Goal: Task Accomplishment & Management: Complete application form

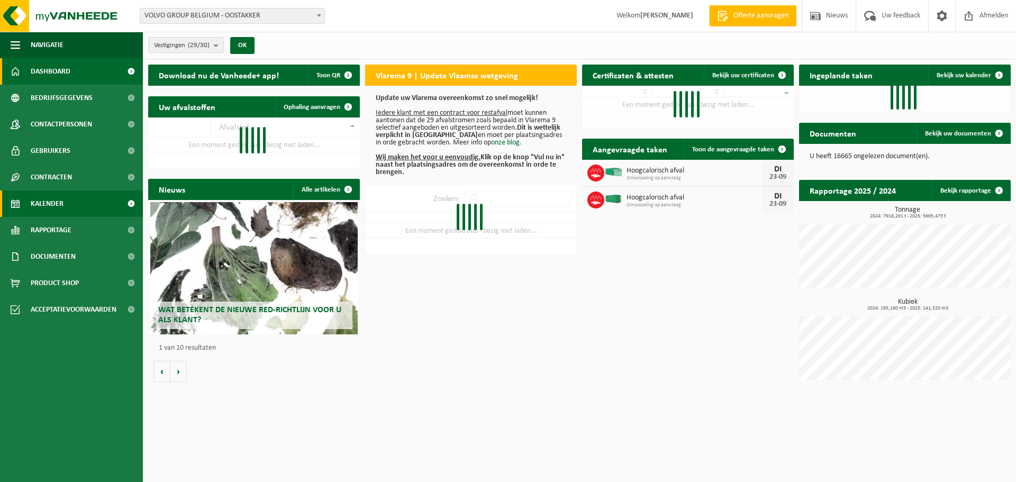
click at [50, 203] on span "Kalender" at bounding box center [47, 204] width 33 height 26
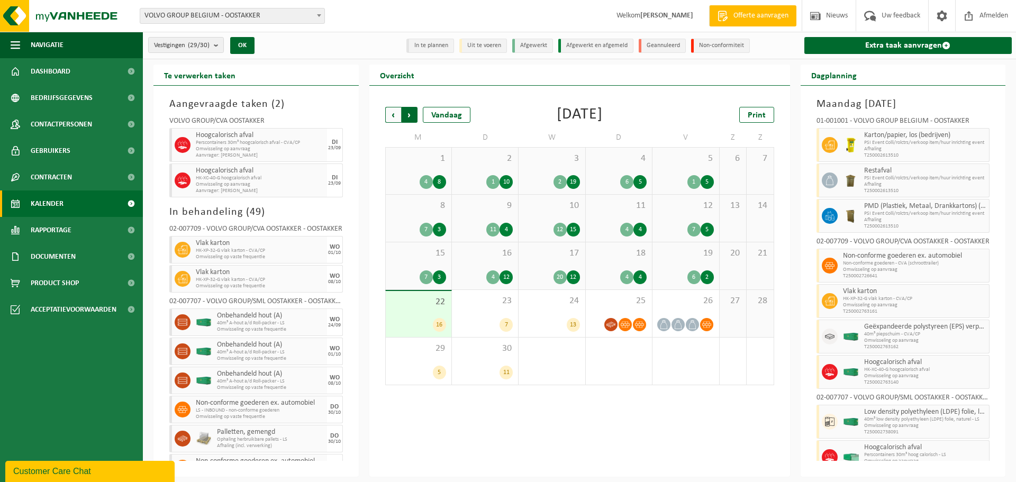
click at [389, 108] on span "Vorige" at bounding box center [393, 115] width 16 height 16
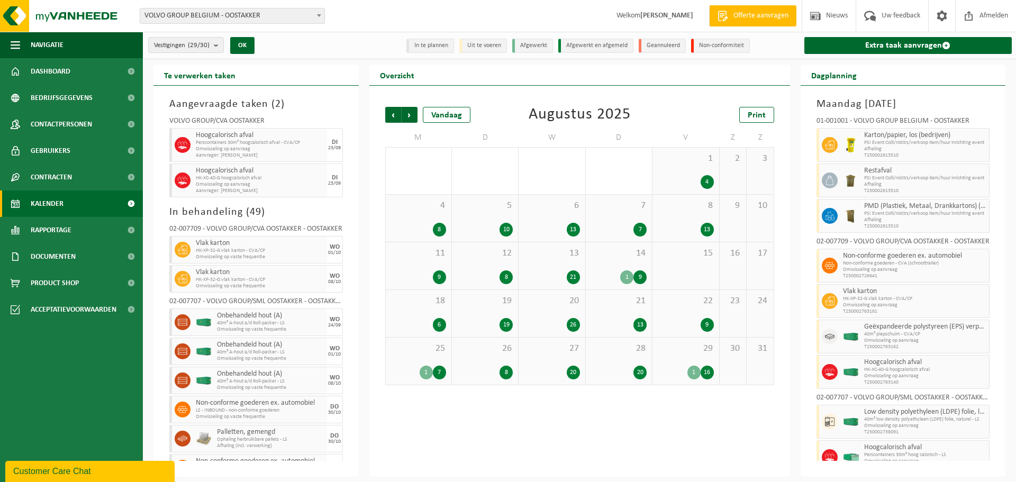
click at [389, 108] on span "Vorige" at bounding box center [393, 115] width 16 height 16
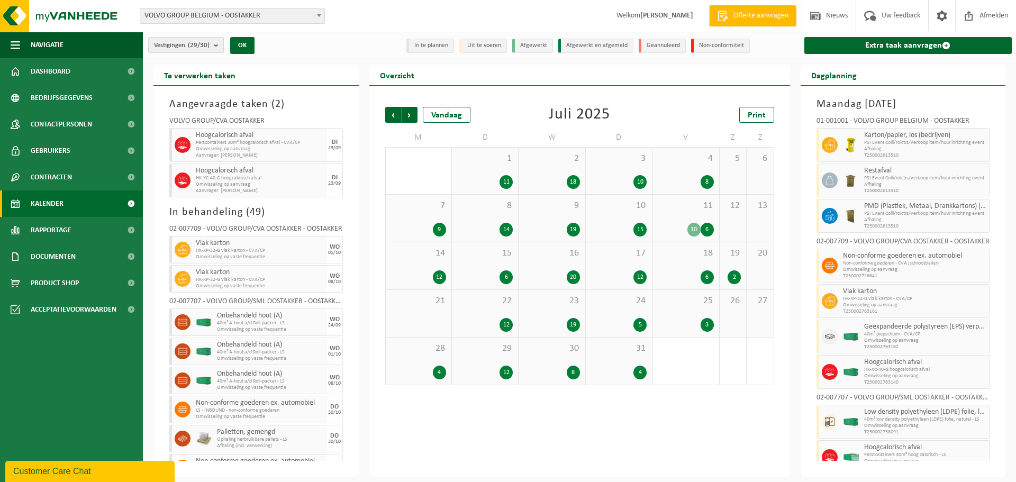
click at [217, 49] on b "submit" at bounding box center [219, 45] width 10 height 15
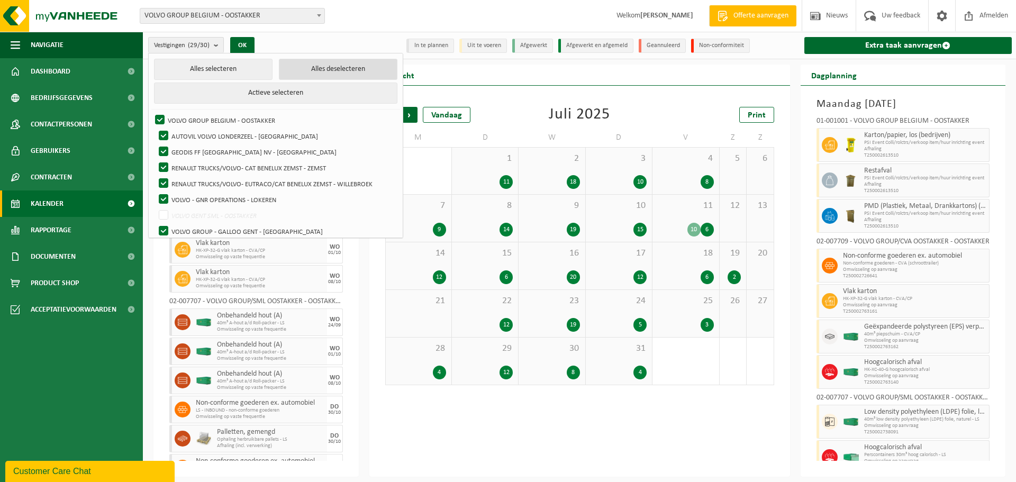
click at [302, 62] on button "Alles deselecteren" at bounding box center [338, 69] width 119 height 21
checkbox input "false"
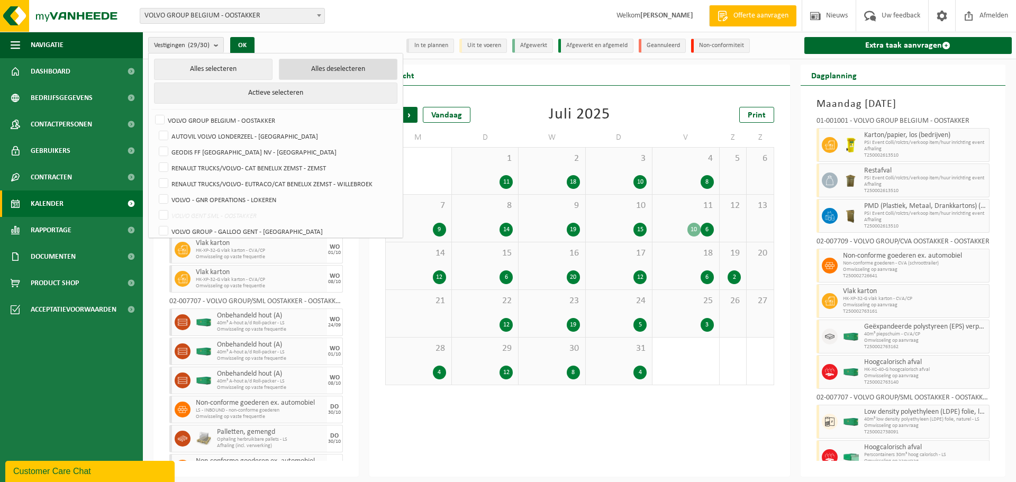
checkbox input "false"
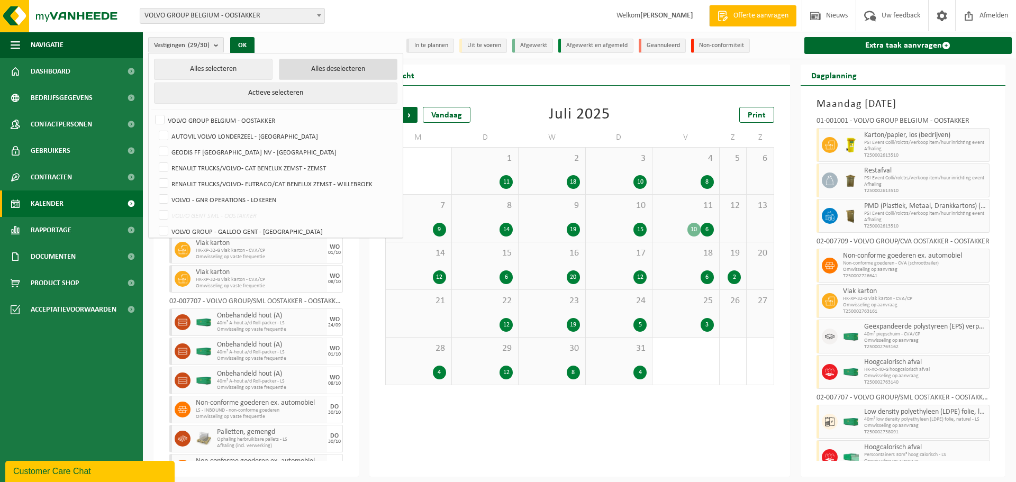
checkbox input "false"
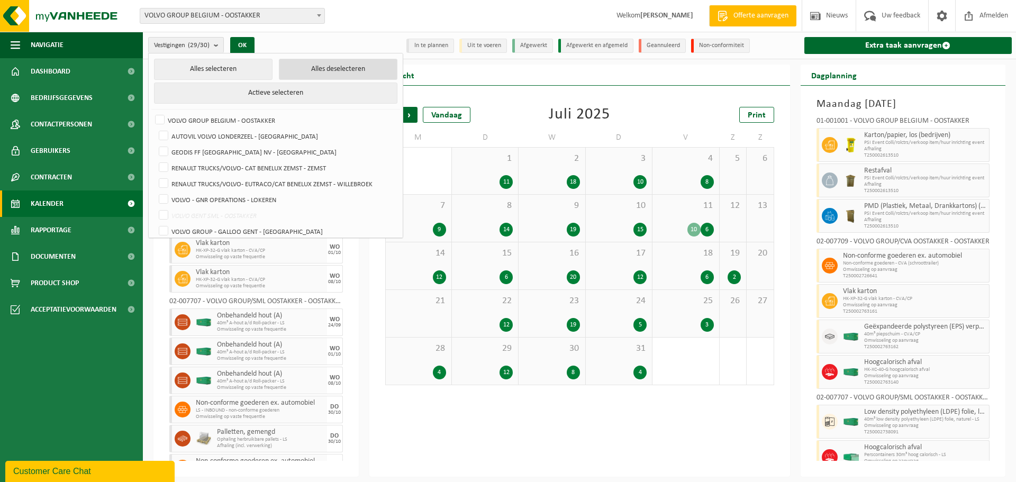
checkbox input "false"
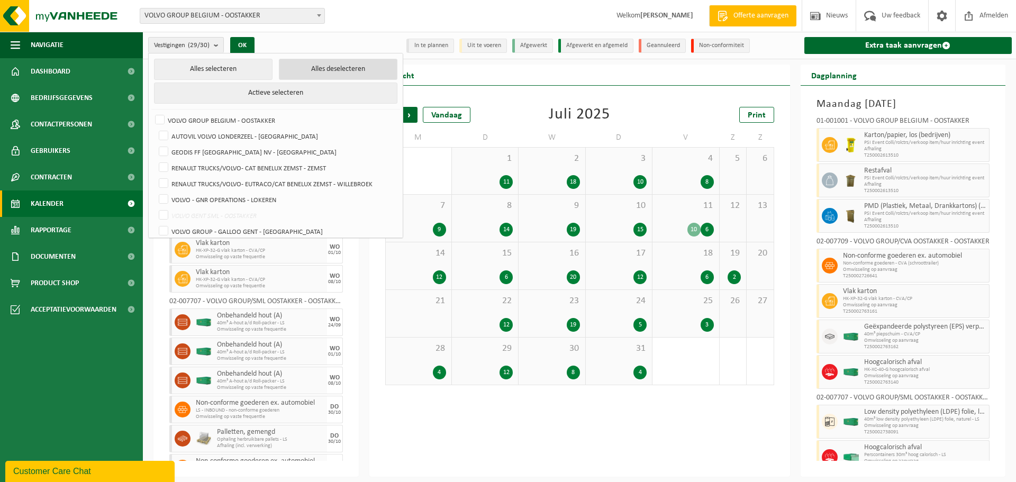
checkbox input "false"
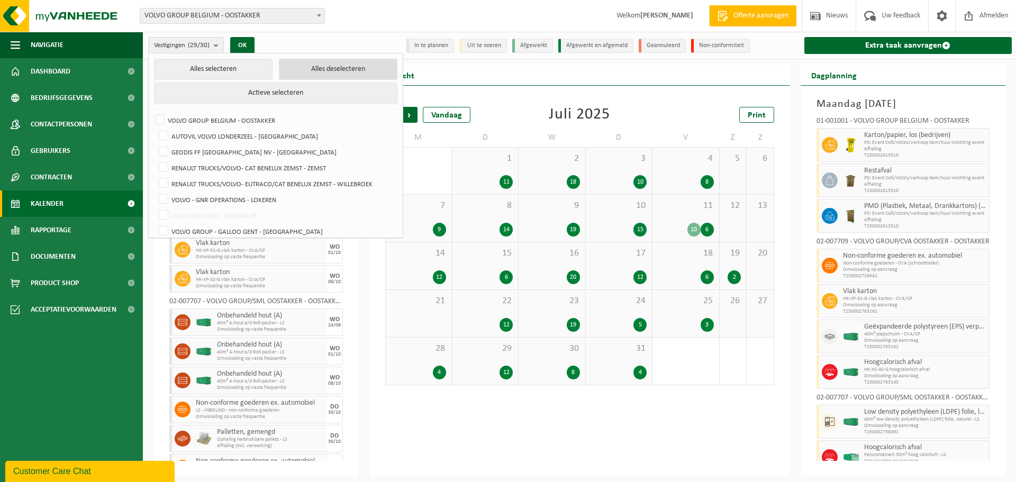
checkbox input "false"
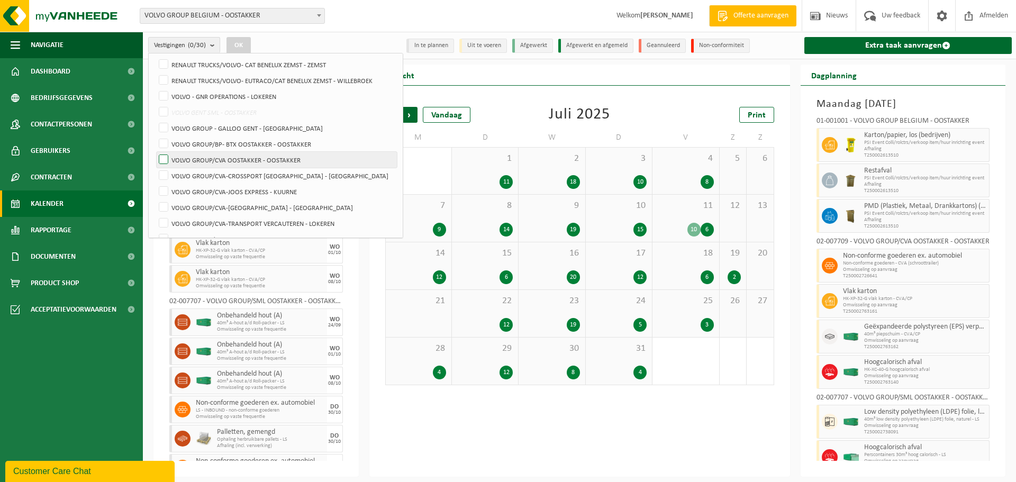
scroll to position [106, 0]
click at [239, 139] on label "VOLVO GROUP/BP- BTX OOSTAKKER - OOSTAKKER" at bounding box center [277, 141] width 240 height 16
click at [155, 133] on input "VOLVO GROUP/BP- BTX OOSTAKKER - OOSTAKKER" at bounding box center [155, 133] width 1 height 1
checkbox input "true"
click at [236, 153] on label "VOLVO GROUP/CVA OOSTAKKER - OOSTAKKER" at bounding box center [277, 157] width 240 height 16
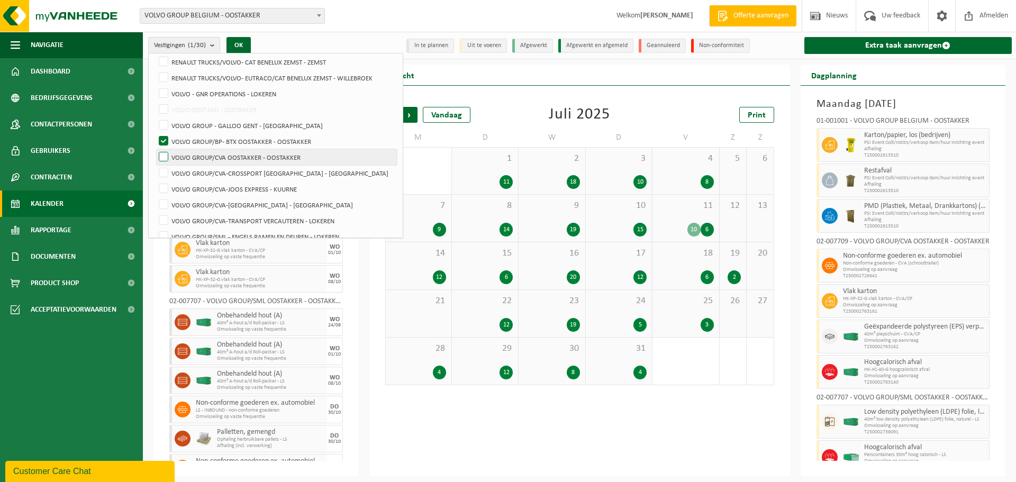
click at [155, 149] on input "VOLVO GROUP/CVA OOSTAKKER - OOSTAKKER" at bounding box center [155, 149] width 1 height 1
checkbox input "true"
click at [239, 41] on button "OK" at bounding box center [239, 45] width 24 height 17
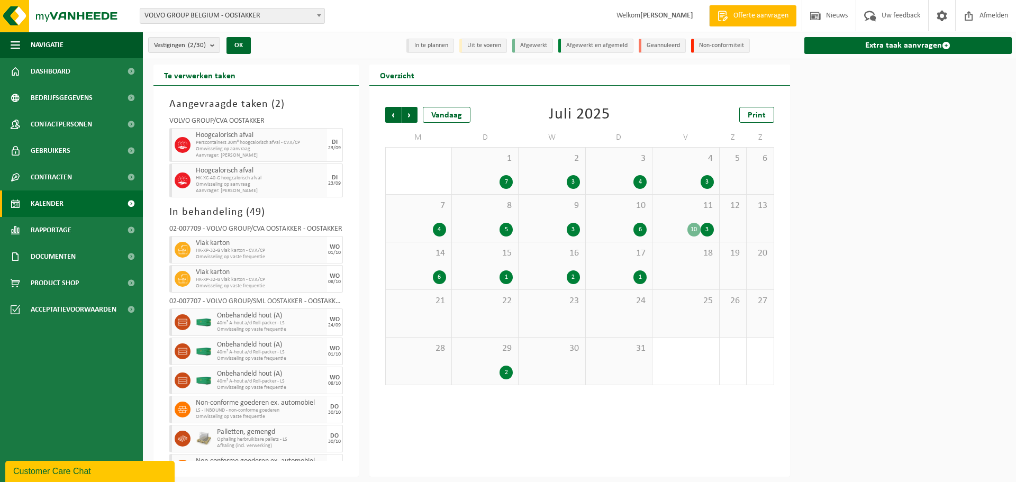
click at [696, 229] on div "10" at bounding box center [693, 230] width 13 height 14
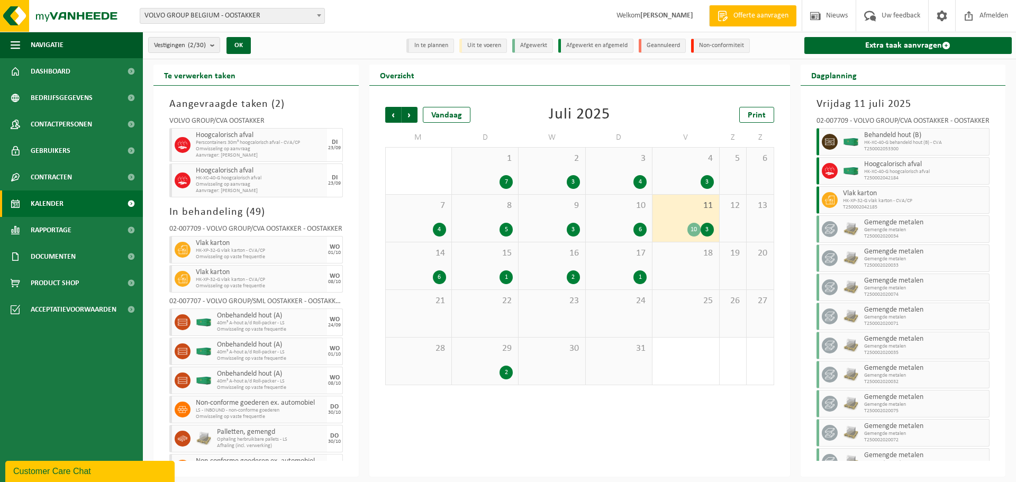
click at [633, 219] on div "10 6" at bounding box center [619, 218] width 66 height 47
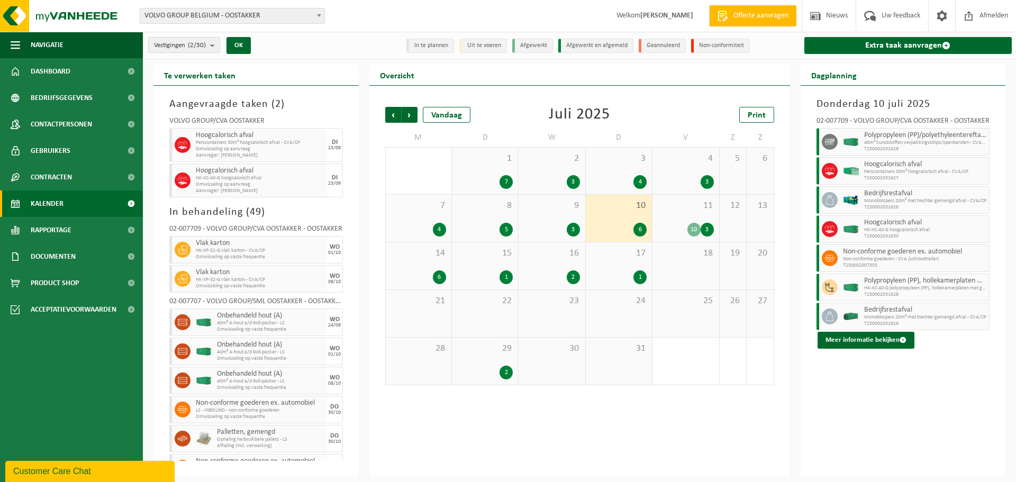
click at [686, 218] on div "11 10 3" at bounding box center [686, 218] width 66 height 47
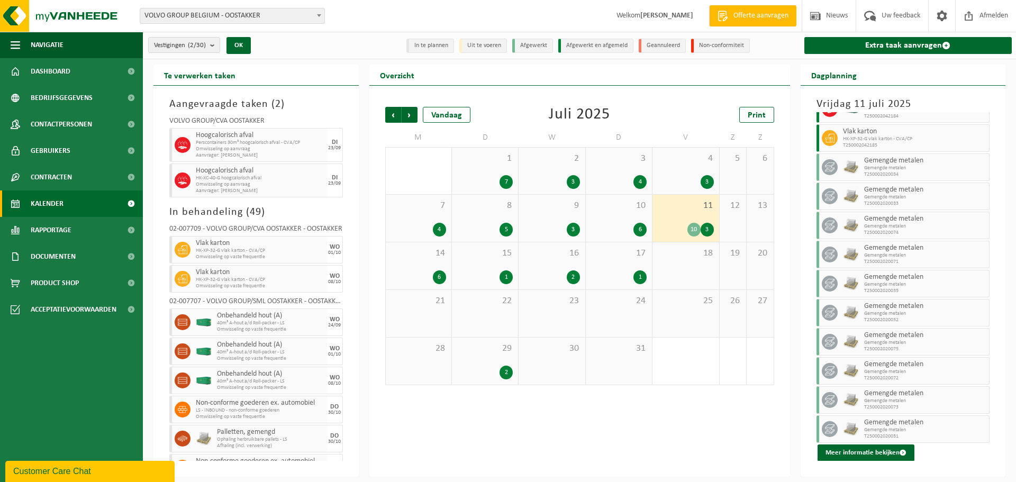
scroll to position [0, 0]
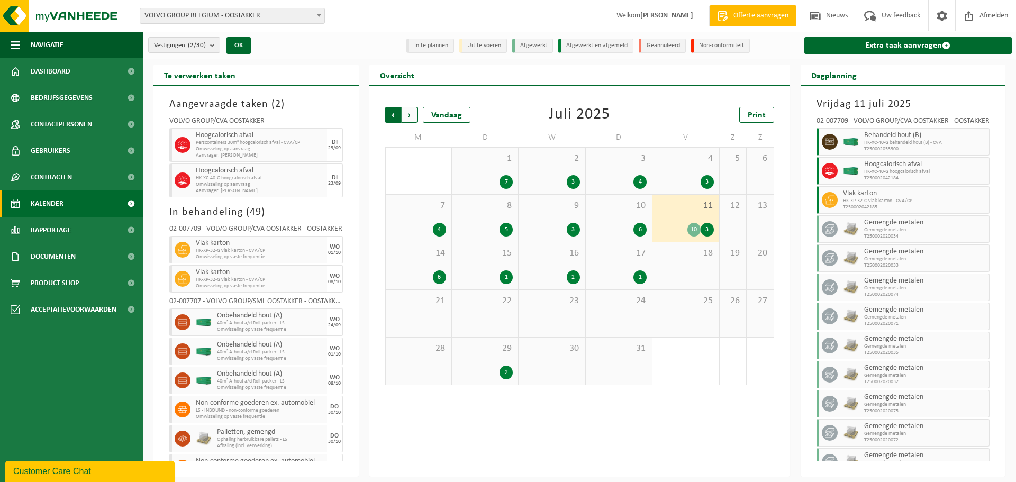
click at [407, 115] on span "Volgende" at bounding box center [410, 115] width 16 height 16
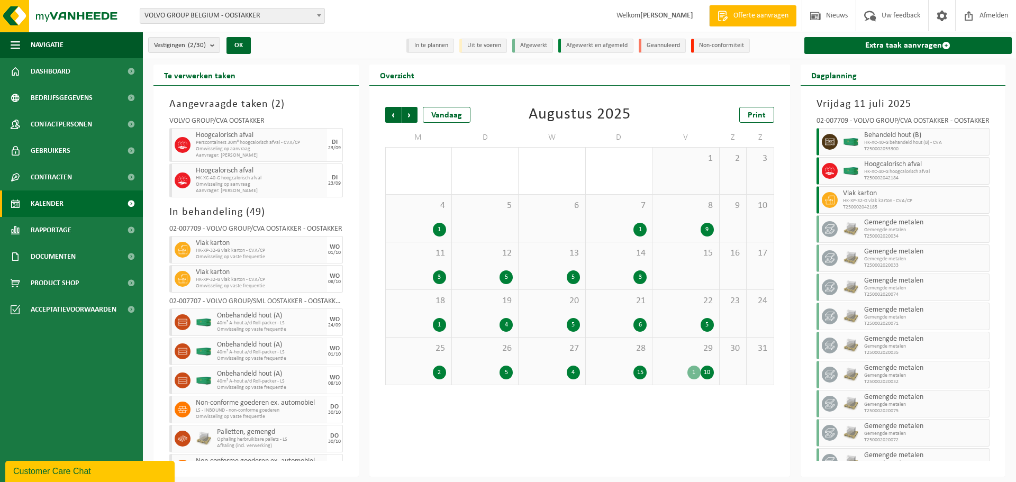
click at [692, 359] on div "29 1 10" at bounding box center [686, 361] width 66 height 47
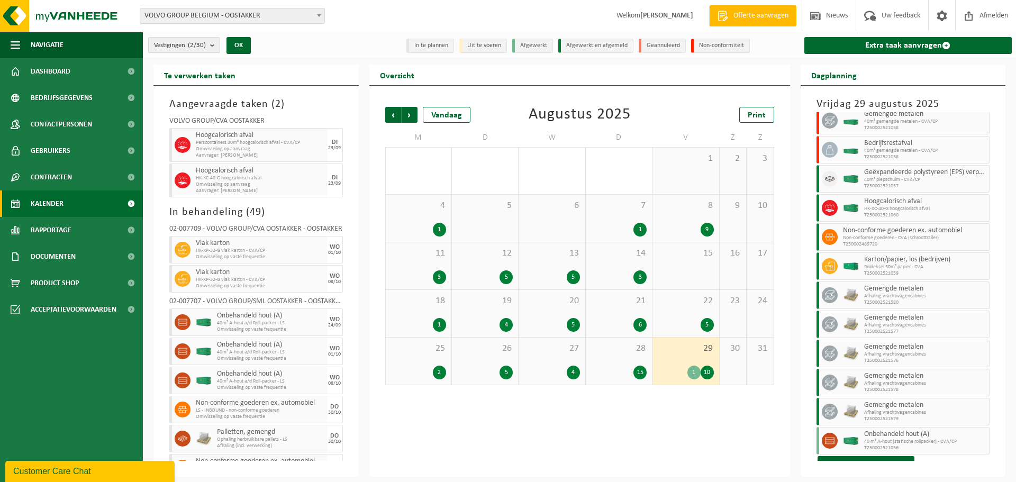
scroll to position [33, 0]
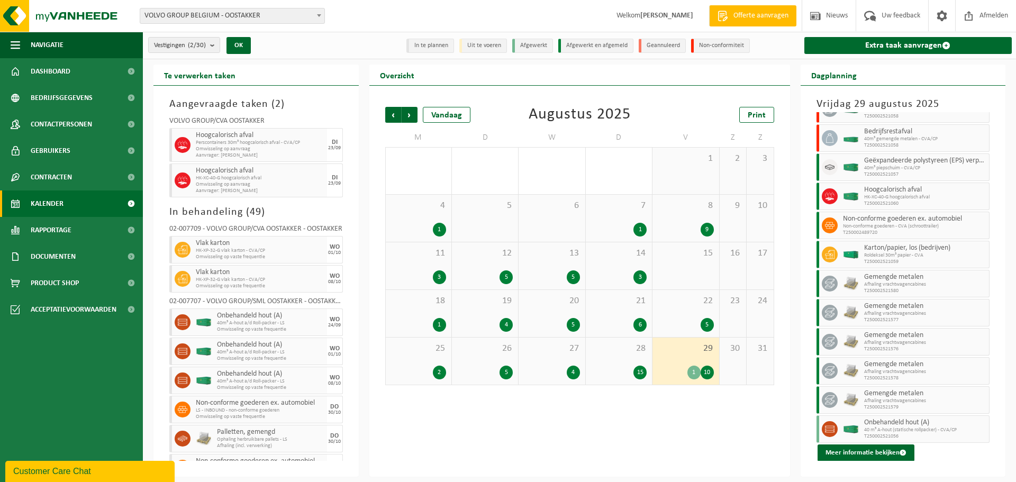
click at [437, 213] on div "4 1" at bounding box center [419, 218] width 66 height 47
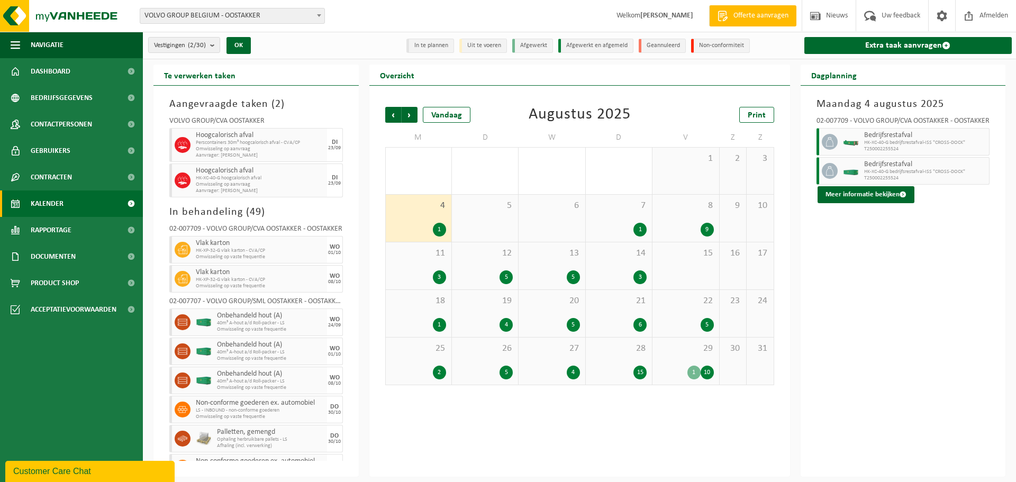
click at [628, 364] on div "28 15" at bounding box center [619, 361] width 66 height 47
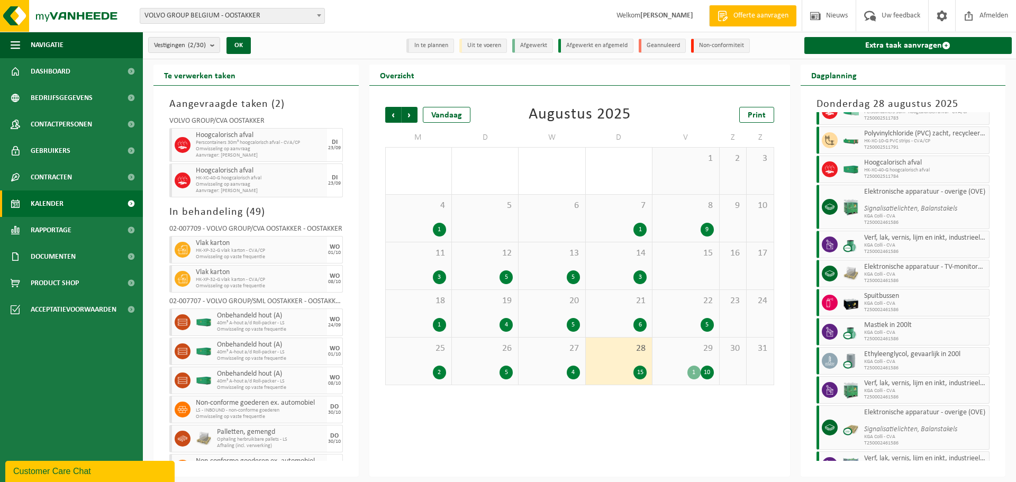
scroll to position [183, 0]
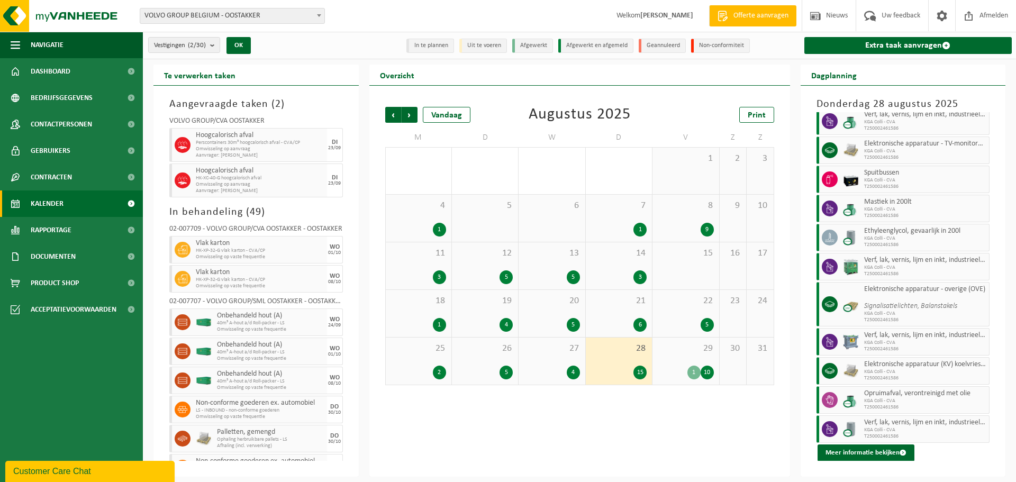
click at [562, 352] on span "27" at bounding box center [552, 349] width 56 height 12
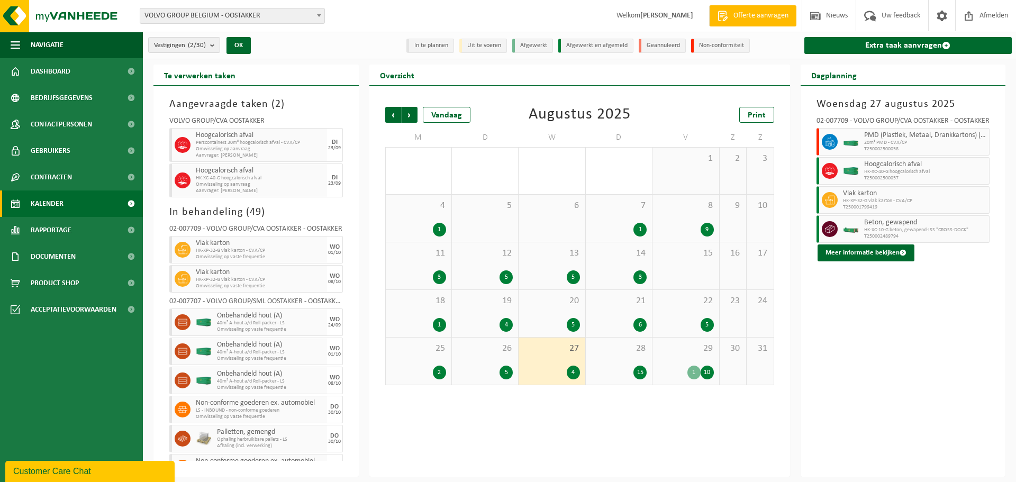
click at [476, 351] on span "26" at bounding box center [485, 349] width 56 height 12
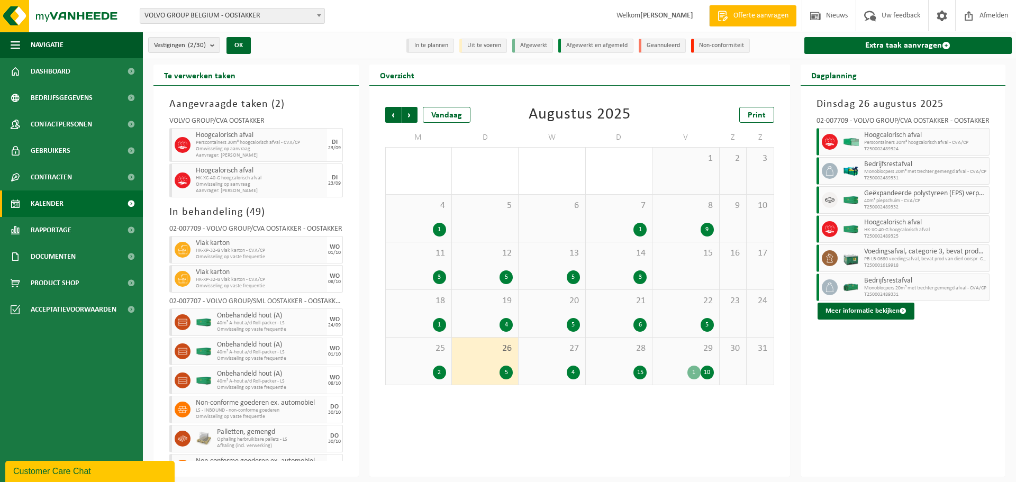
click at [477, 351] on span "26" at bounding box center [485, 349] width 56 height 12
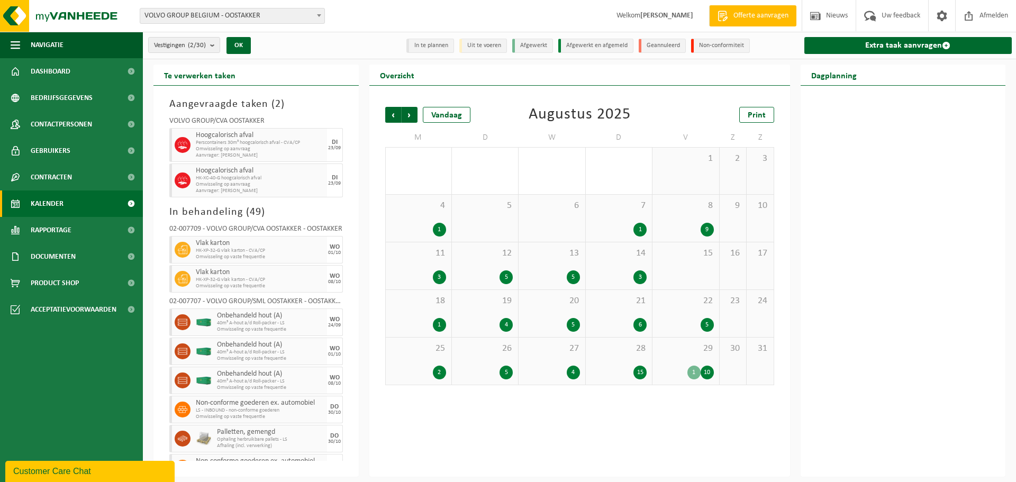
click at [498, 356] on div "26 5" at bounding box center [485, 361] width 66 height 47
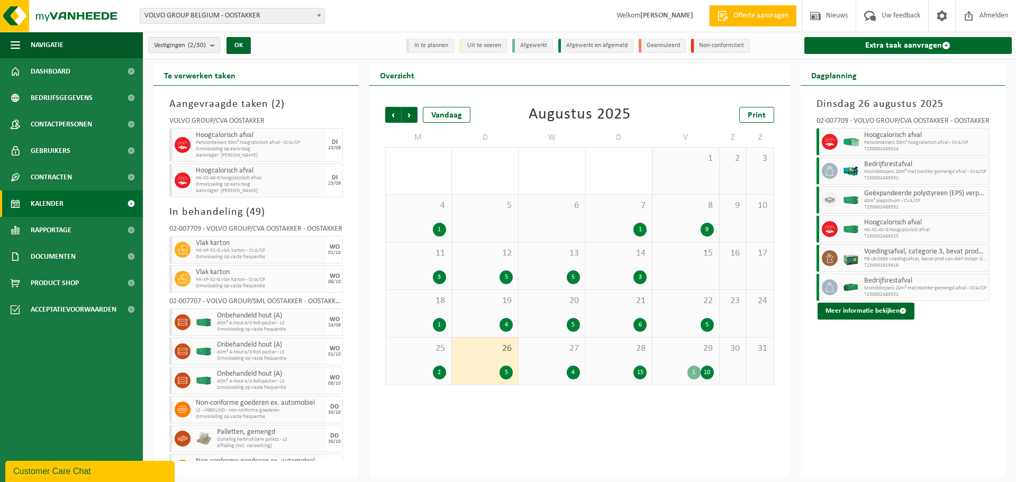
click at [431, 354] on div "25 2" at bounding box center [419, 361] width 66 height 47
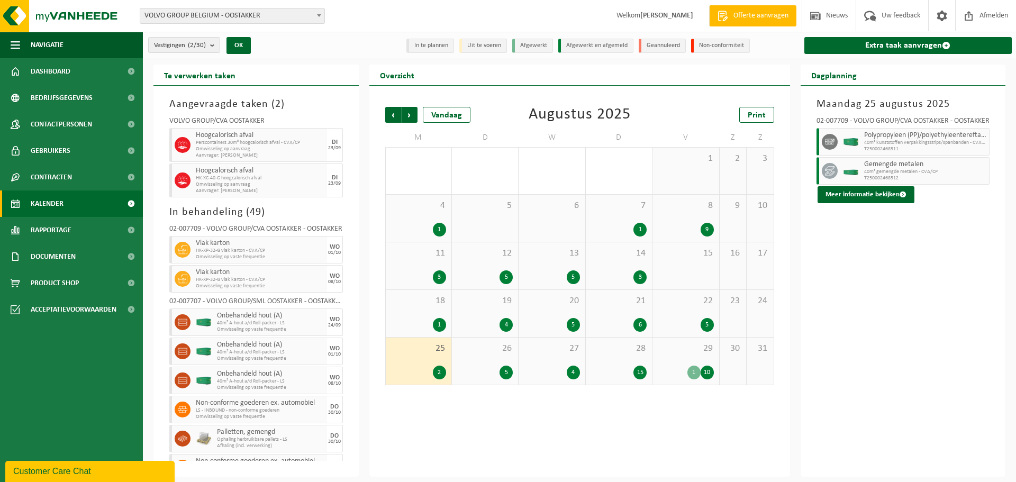
click at [433, 312] on div "18 1" at bounding box center [419, 313] width 66 height 47
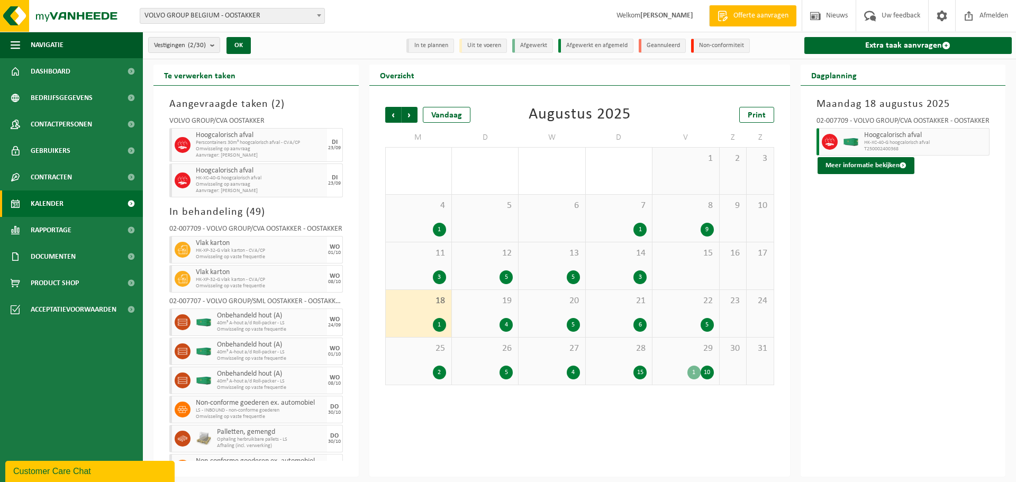
click at [499, 311] on div "19 4" at bounding box center [485, 313] width 66 height 47
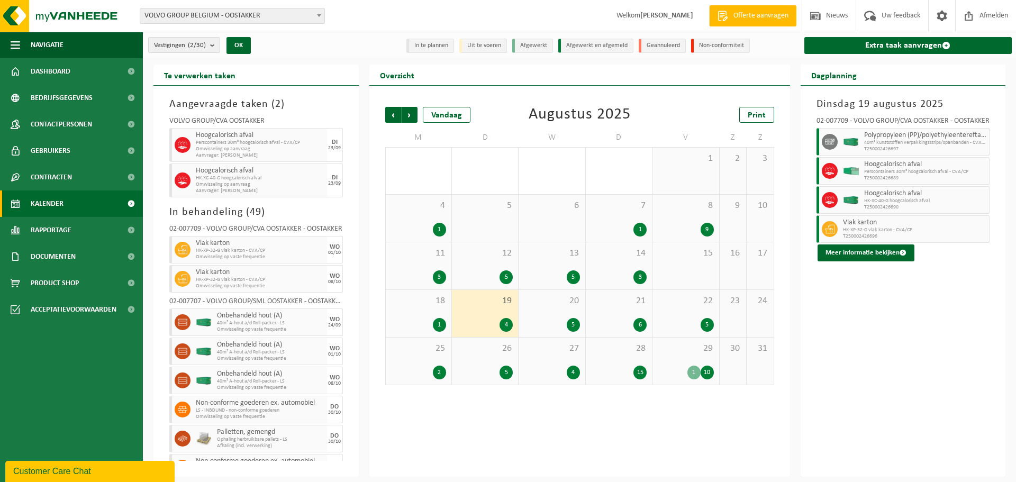
click at [552, 306] on span "20" at bounding box center [552, 301] width 56 height 12
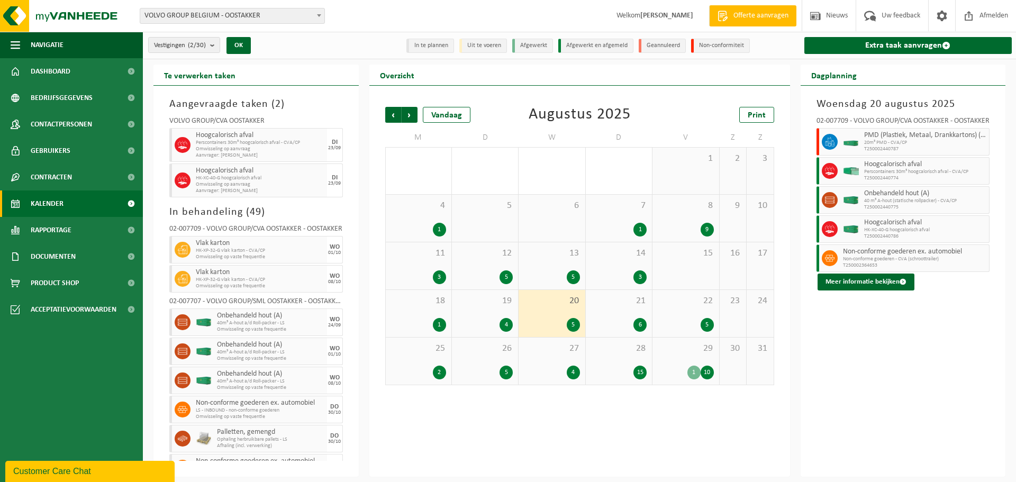
click at [600, 304] on span "21" at bounding box center [619, 301] width 56 height 12
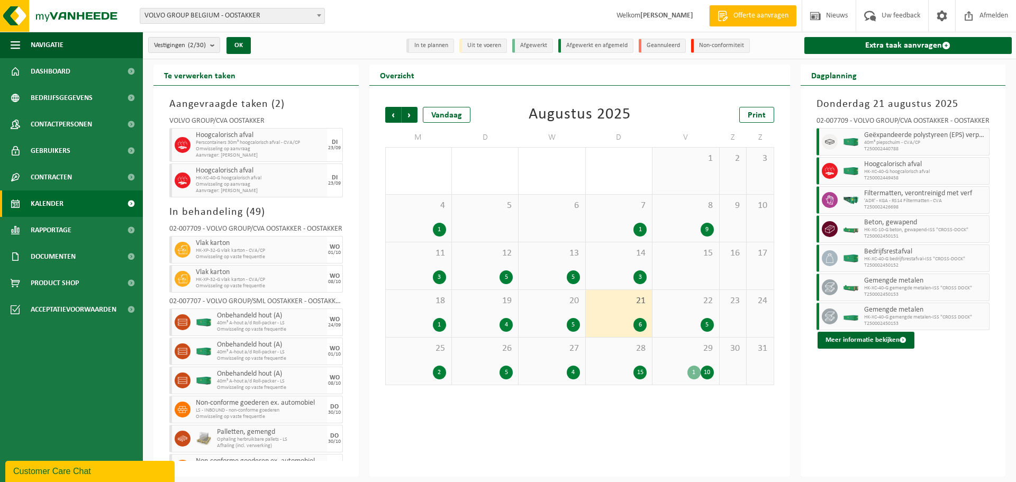
click at [676, 305] on span "22" at bounding box center [686, 301] width 56 height 12
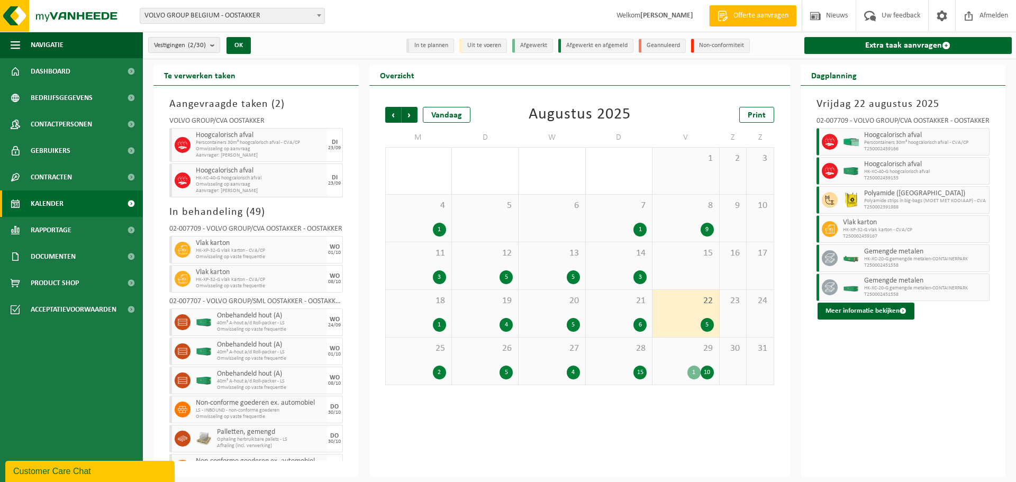
click at [677, 270] on div "15" at bounding box center [686, 265] width 66 height 47
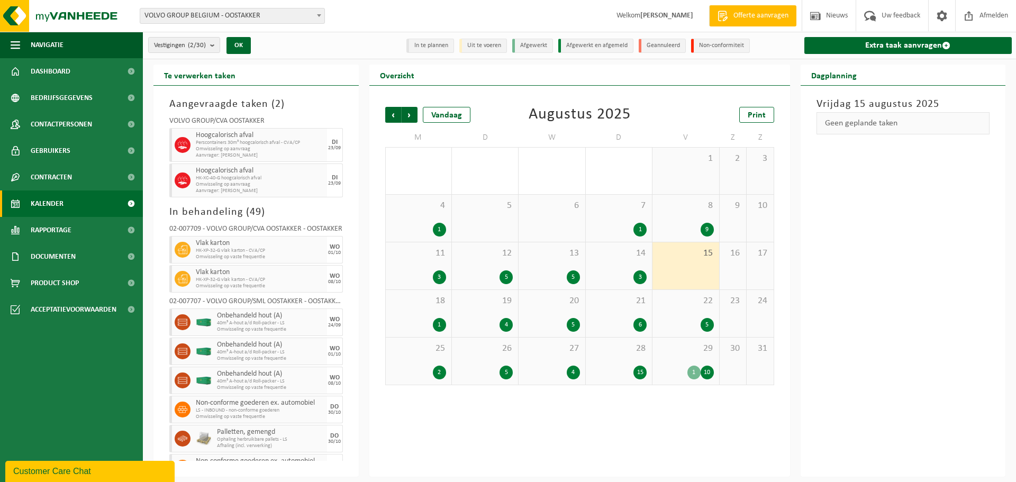
click at [614, 262] on div "14 3" at bounding box center [619, 265] width 66 height 47
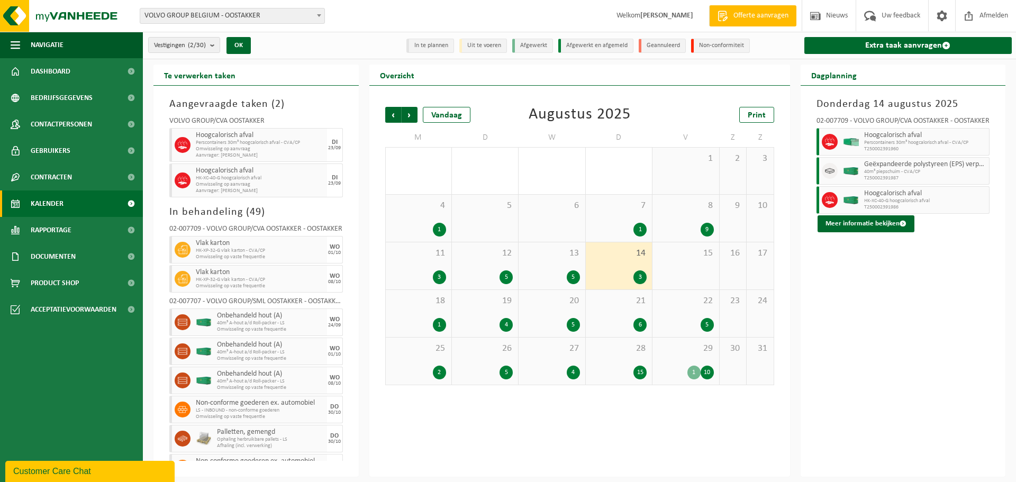
click at [547, 255] on span "13" at bounding box center [552, 254] width 56 height 12
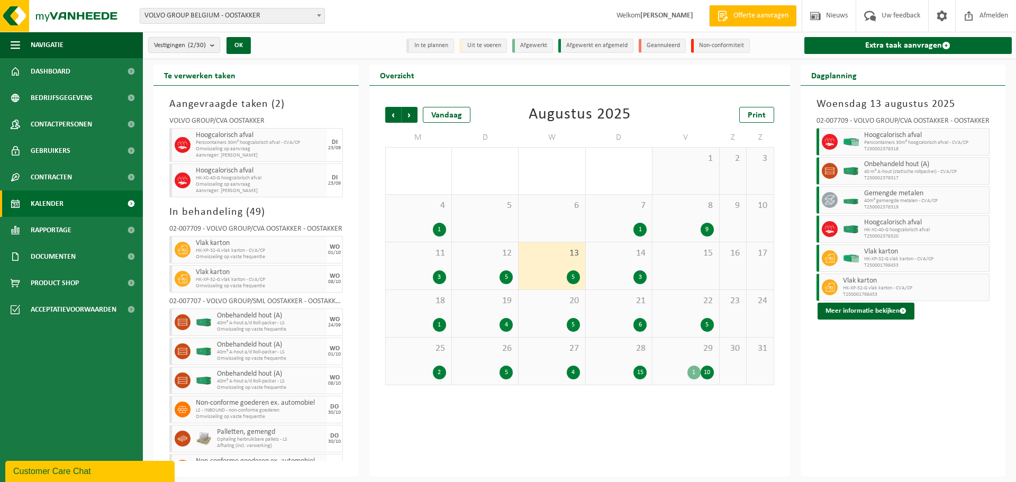
click at [484, 256] on span "12" at bounding box center [485, 254] width 56 height 12
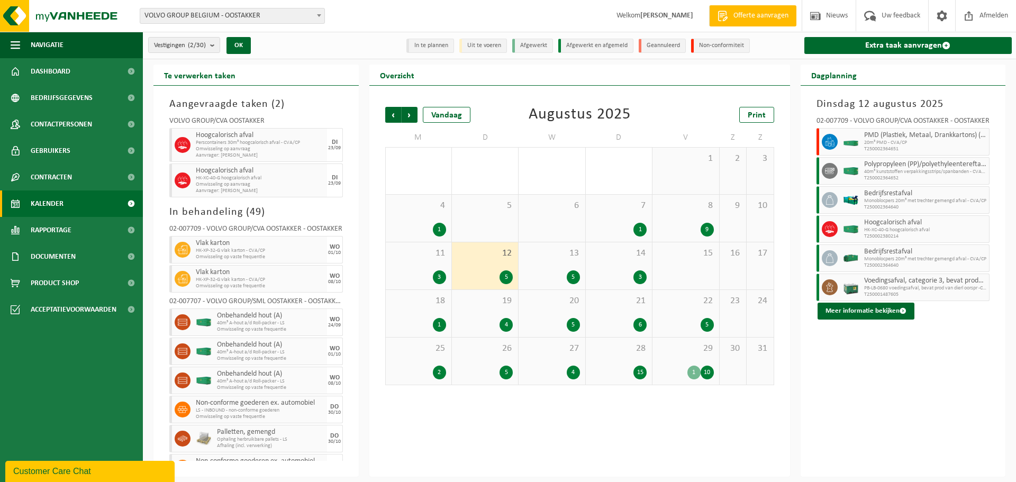
click at [430, 258] on span "11" at bounding box center [418, 254] width 55 height 12
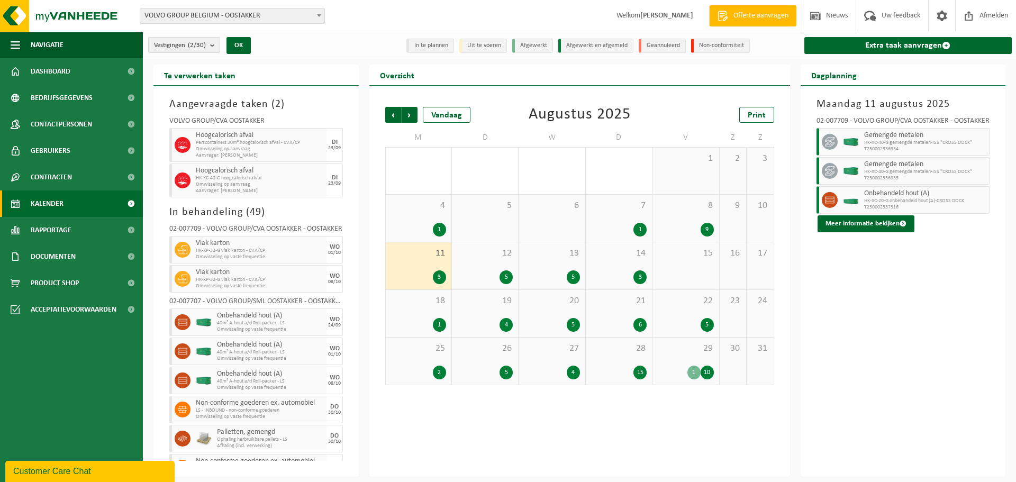
click at [494, 258] on span "12" at bounding box center [485, 254] width 56 height 12
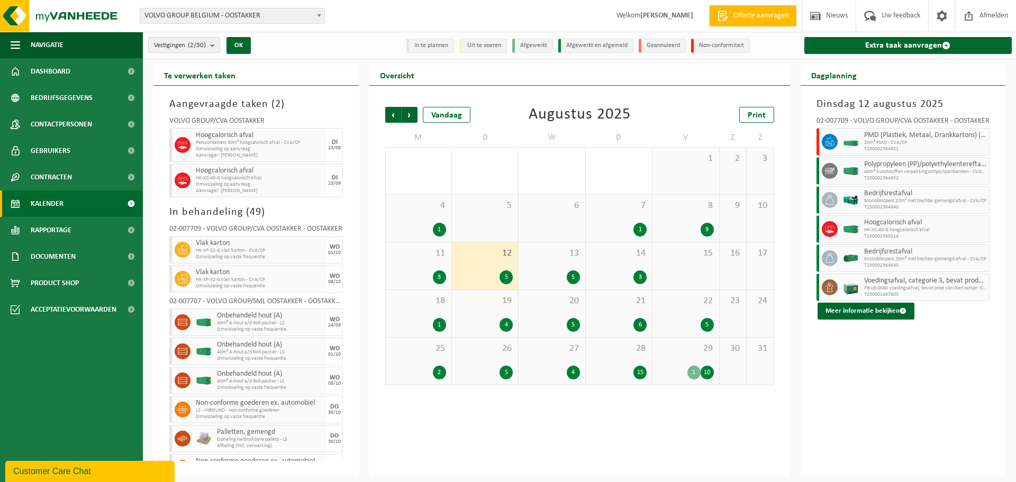
click at [635, 216] on div "7 1" at bounding box center [619, 218] width 66 height 47
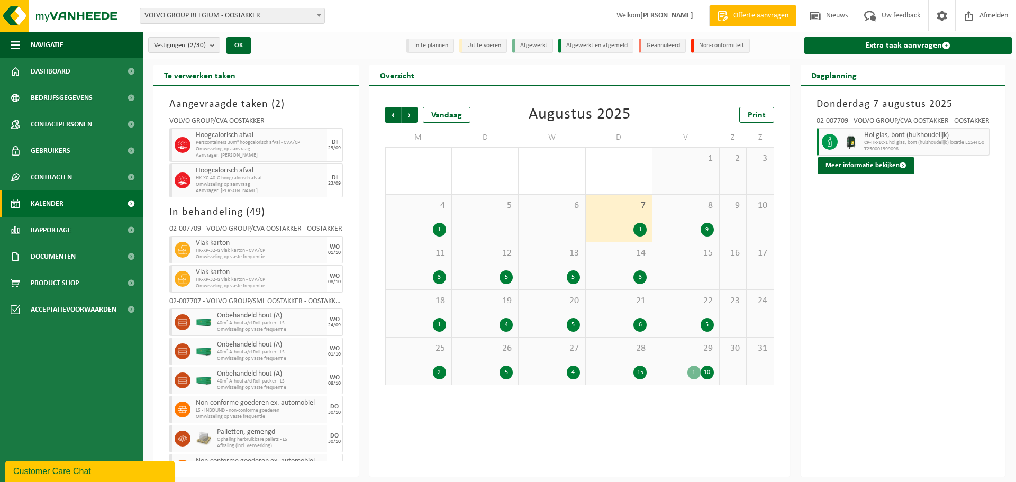
click at [697, 219] on div "8 9" at bounding box center [686, 218] width 66 height 47
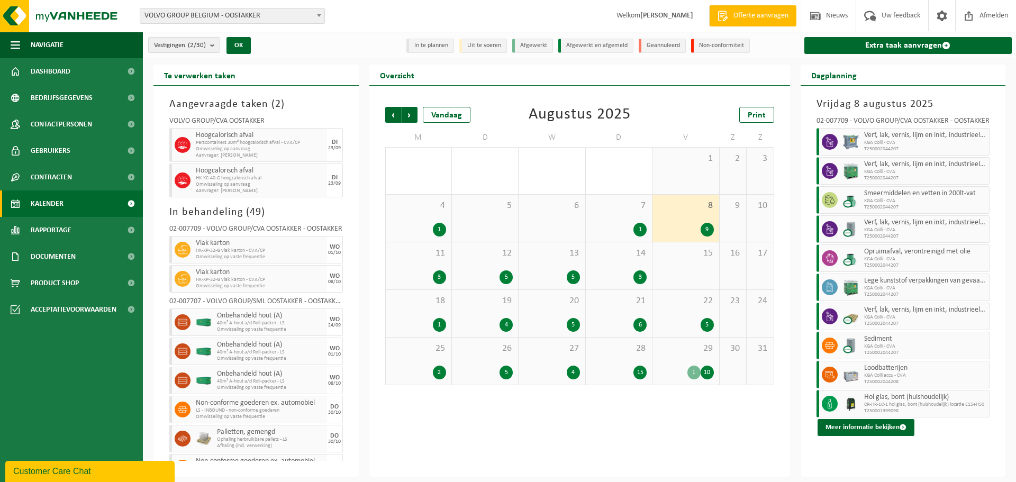
click at [491, 258] on span "12" at bounding box center [485, 254] width 56 height 12
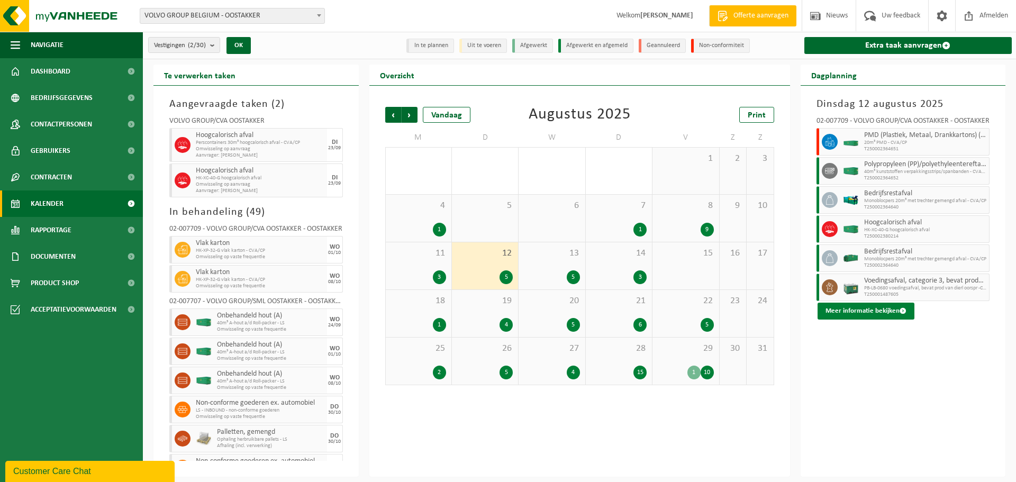
click at [855, 313] on button "Meer informatie bekijken" at bounding box center [866, 311] width 97 height 17
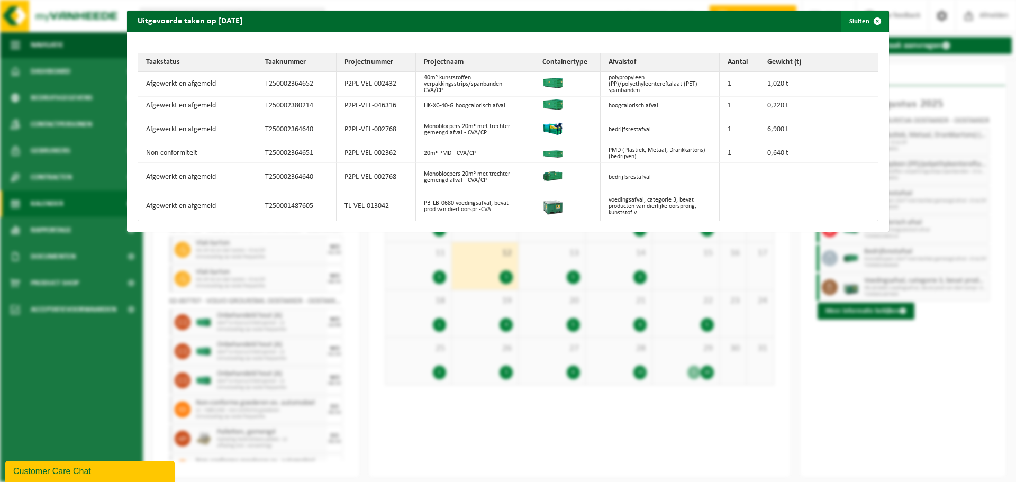
click at [874, 21] on span "button" at bounding box center [877, 21] width 21 height 21
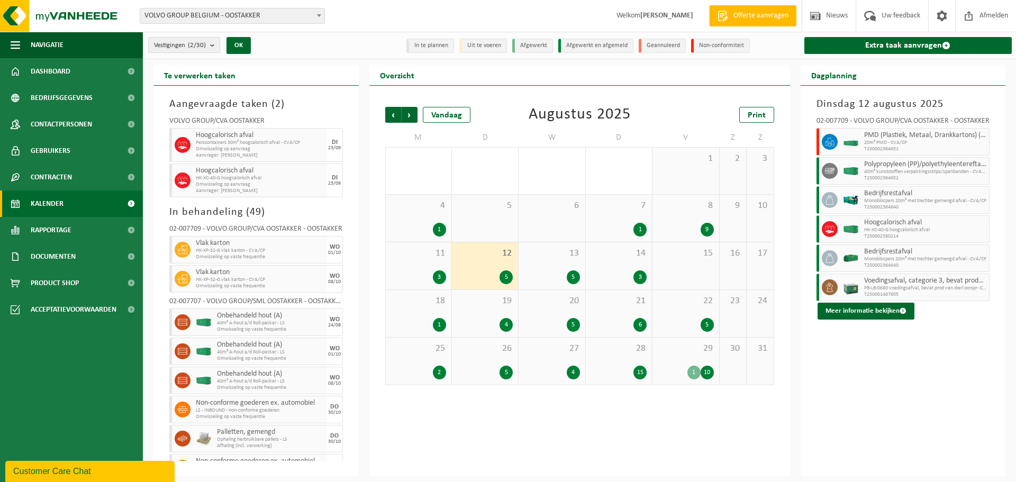
click at [713, 408] on div "Vorige Volgende Vandaag Augustus 2025 Print M D W D V Z Z 28 29 2 30 31 1 2 3 4…" at bounding box center [579, 281] width 421 height 391
click at [701, 366] on div "1 10" at bounding box center [686, 373] width 56 height 14
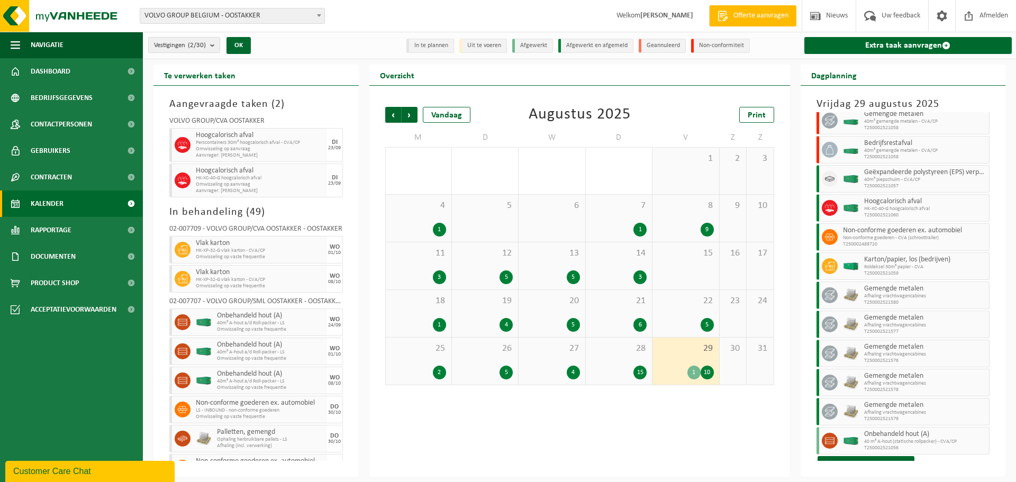
scroll to position [33, 0]
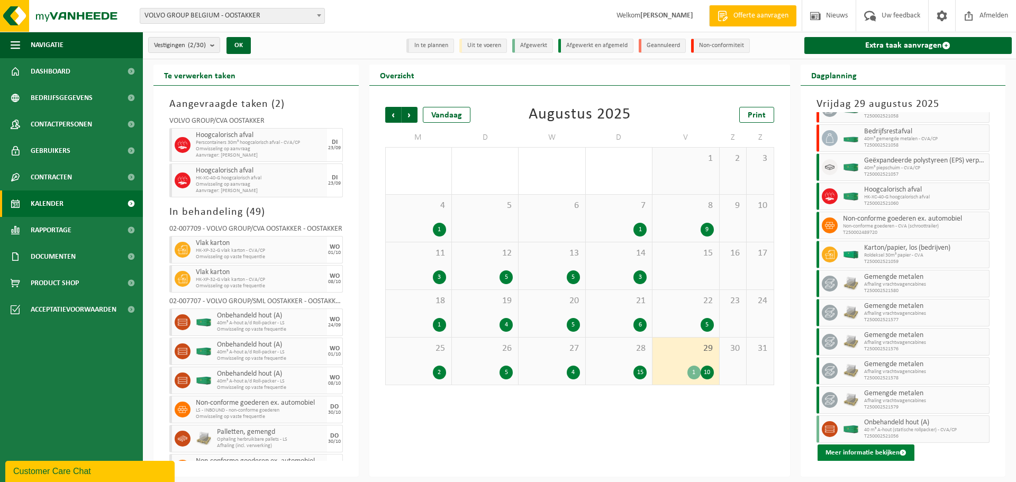
click at [837, 454] on button "Meer informatie bekijken" at bounding box center [866, 453] width 97 height 17
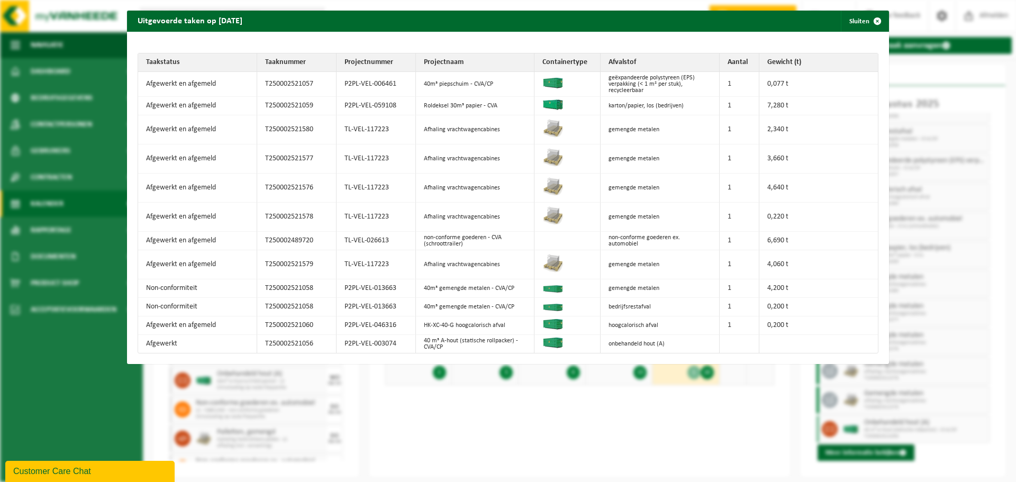
click at [621, 285] on td "gemengde metalen" at bounding box center [660, 288] width 119 height 19
click at [171, 283] on td "Non-conformiteit" at bounding box center [197, 288] width 119 height 19
click at [871, 20] on span "button" at bounding box center [877, 21] width 21 height 21
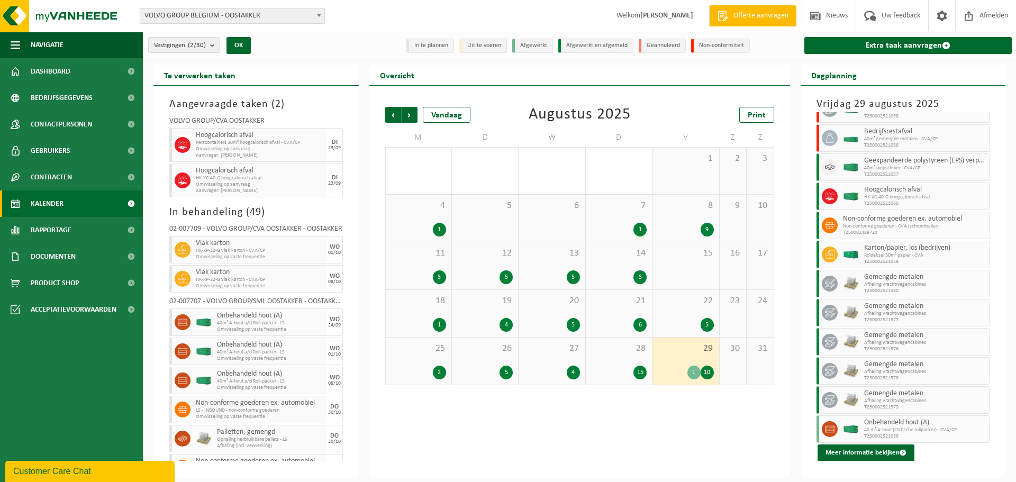
click at [717, 47] on li "Non-conformiteit" at bounding box center [720, 46] width 59 height 14
click at [714, 44] on li "Non-conformiteit" at bounding box center [720, 46] width 59 height 14
click at [46, 235] on span "Rapportage" at bounding box center [51, 230] width 41 height 26
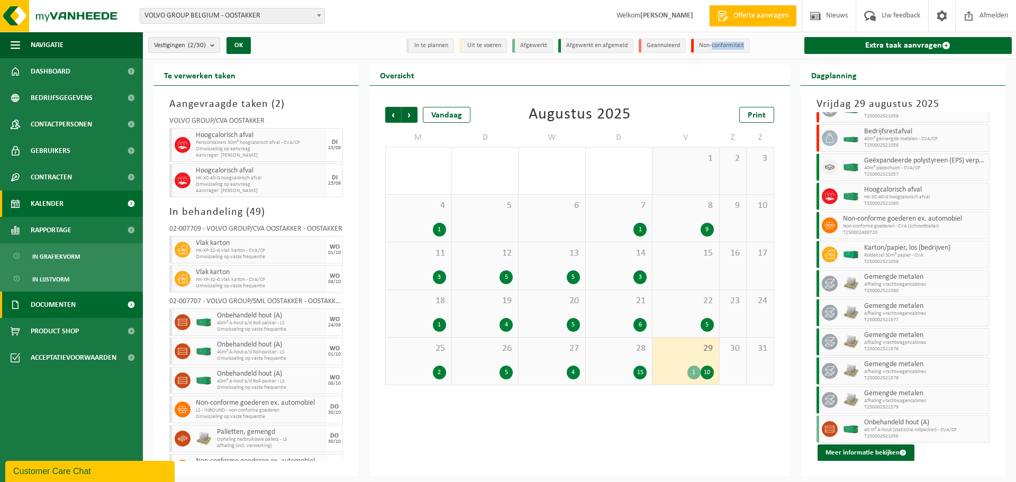
click at [67, 301] on span "Documenten" at bounding box center [53, 305] width 45 height 26
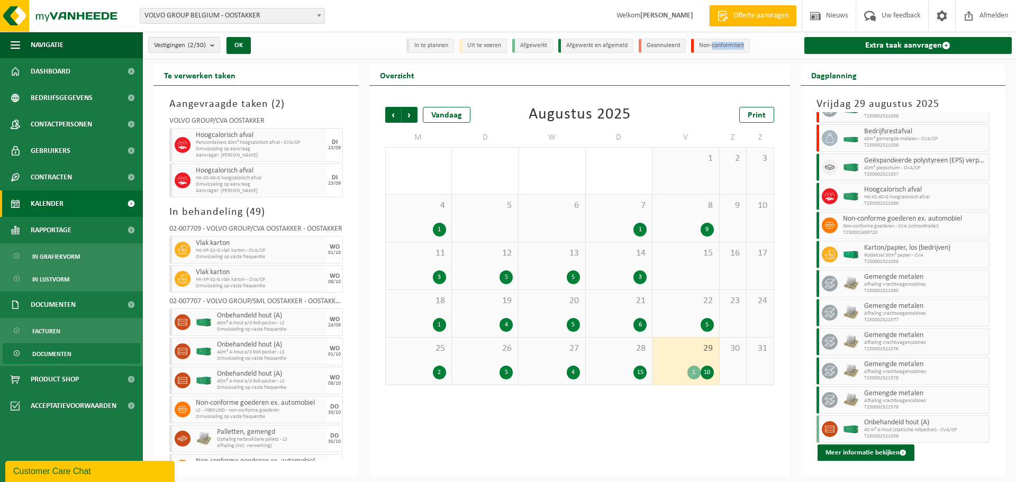
click at [61, 351] on span "Documenten" at bounding box center [51, 354] width 39 height 20
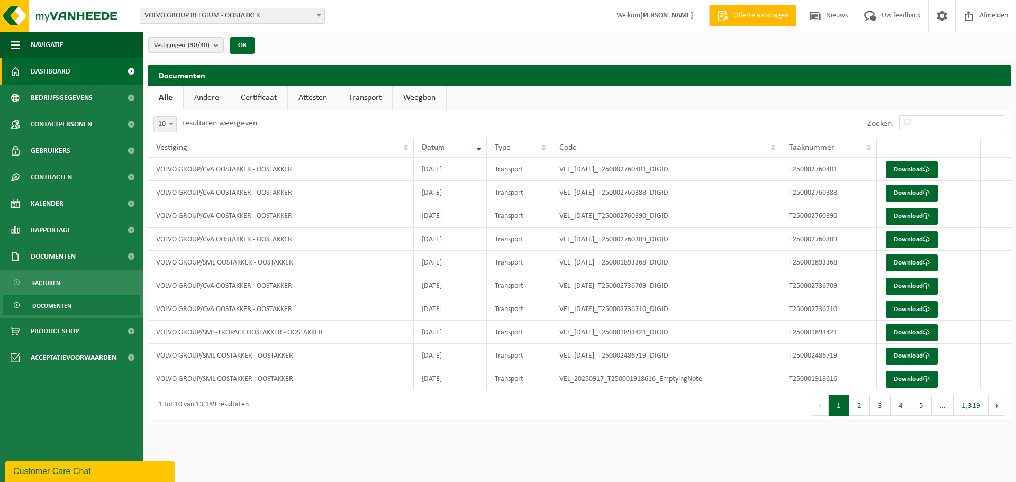
click at [46, 71] on span "Dashboard" at bounding box center [51, 71] width 40 height 26
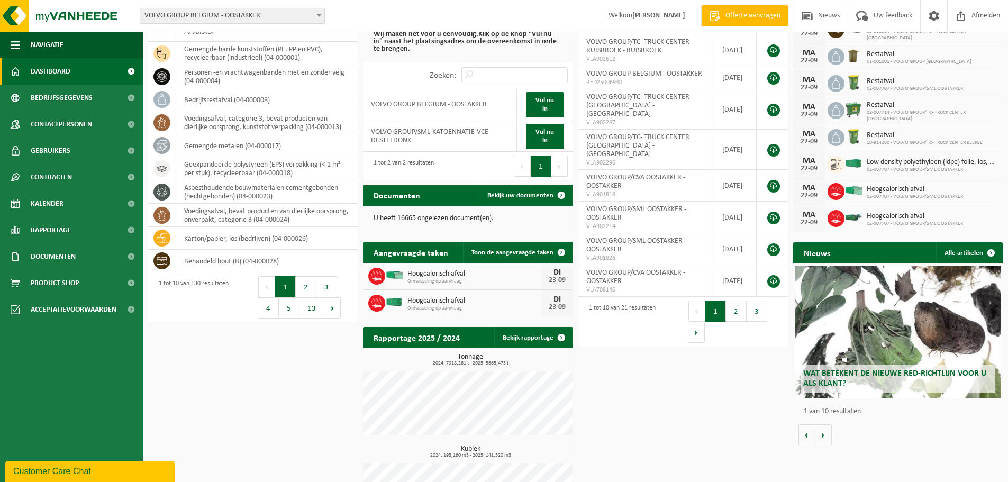
scroll to position [73, 0]
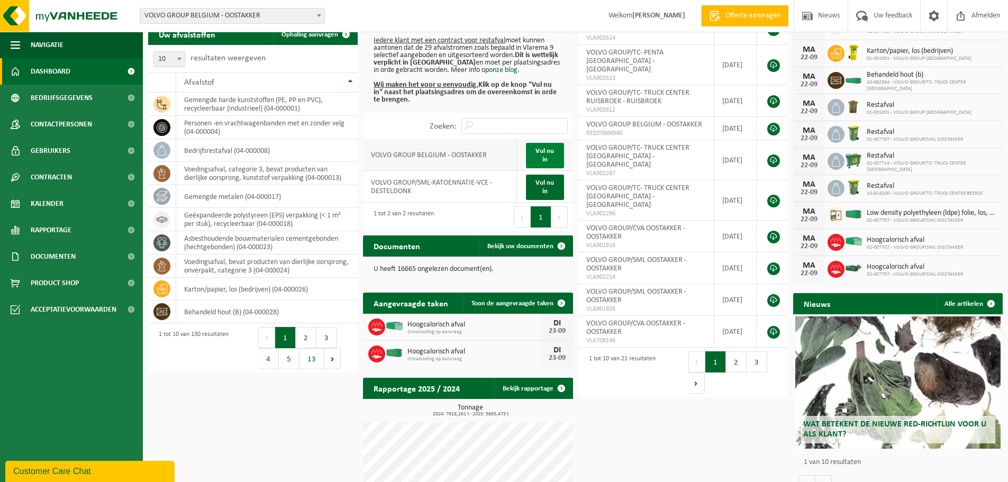
click at [548, 151] on link "Vul nu in" at bounding box center [545, 155] width 38 height 25
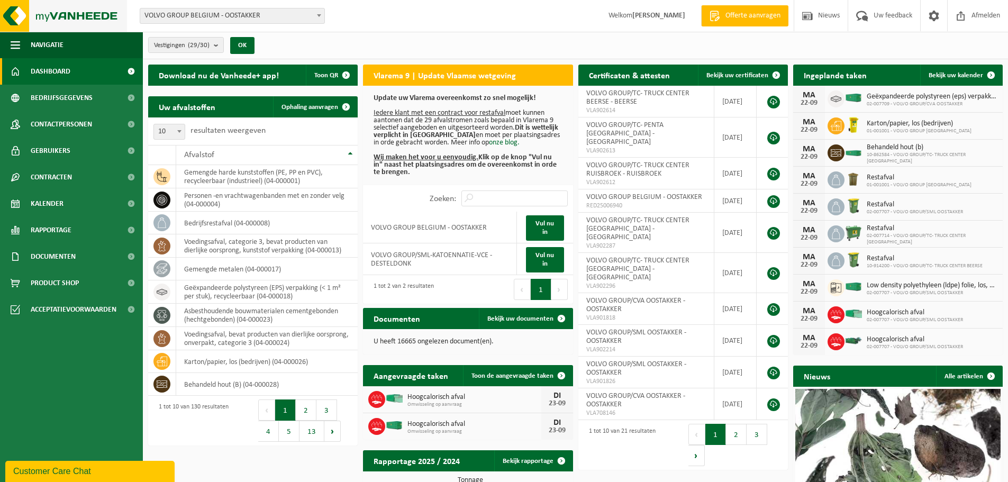
click at [10, 9] on img at bounding box center [63, 16] width 127 height 32
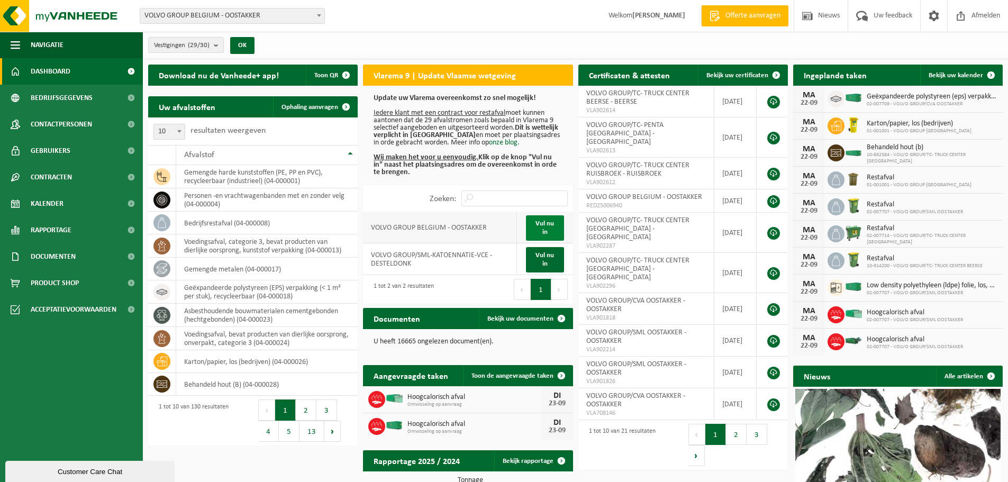
click at [547, 222] on link "Vul nu in" at bounding box center [545, 227] width 38 height 25
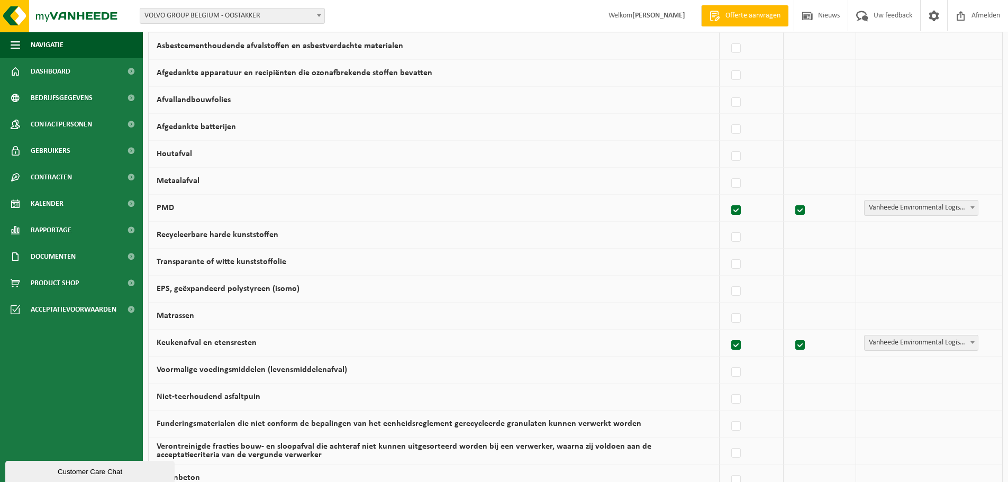
scroll to position [615, 0]
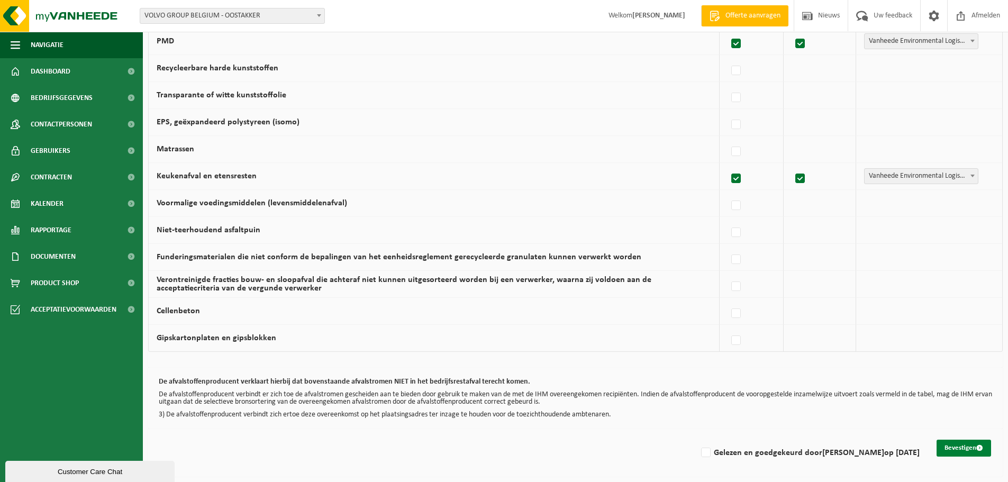
click at [952, 449] on button "Bevestigen" at bounding box center [964, 448] width 55 height 17
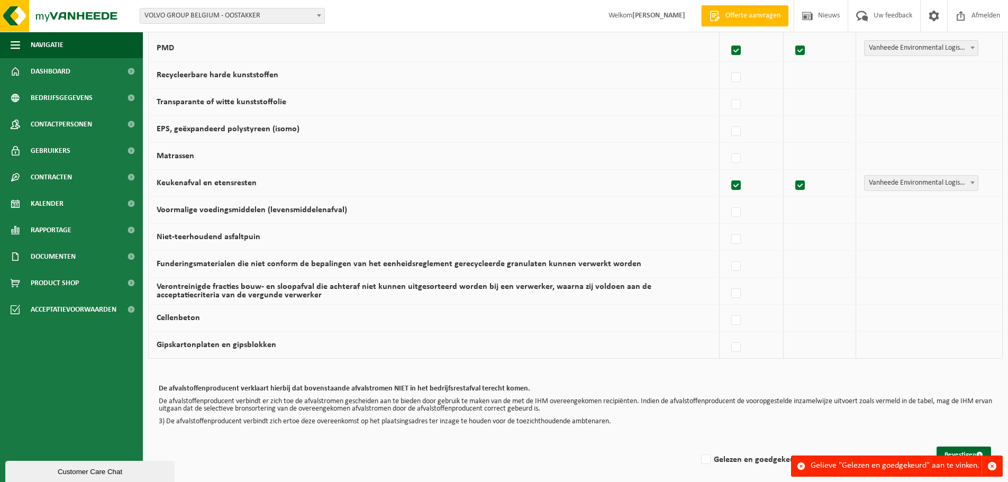
scroll to position [615, 0]
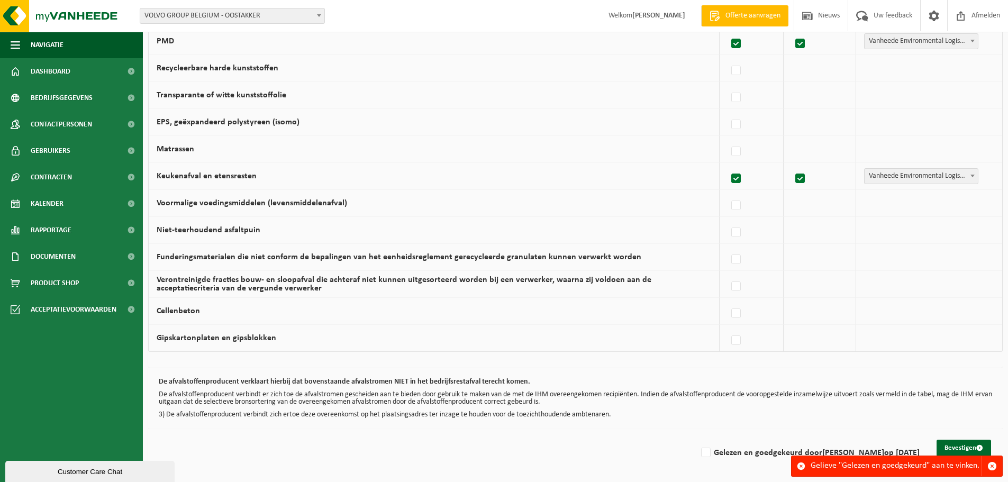
click at [207, 423] on div "De afvalstoffenproducent verklaart hierbij dat bovenstaande afvalstromen NIET i…" at bounding box center [575, 398] width 855 height 61
click at [964, 446] on button "Bevestigen" at bounding box center [964, 448] width 55 height 17
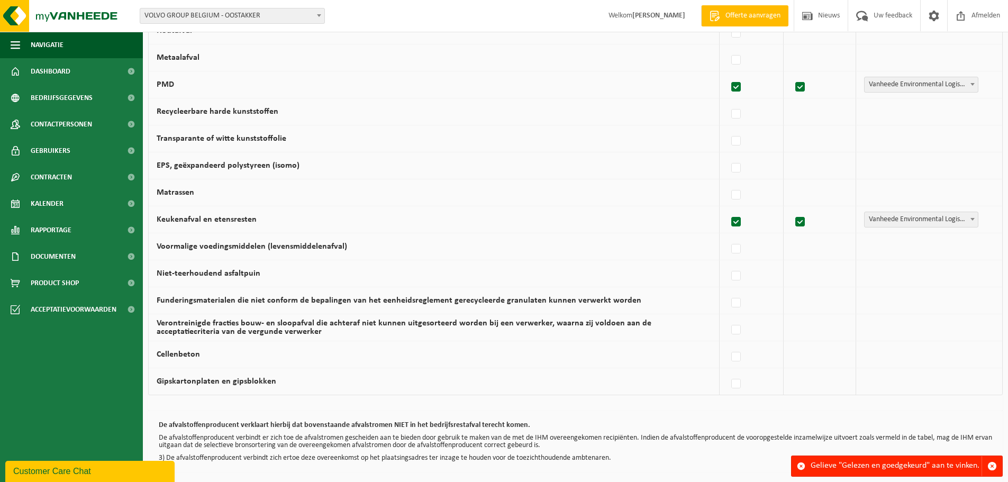
scroll to position [615, 0]
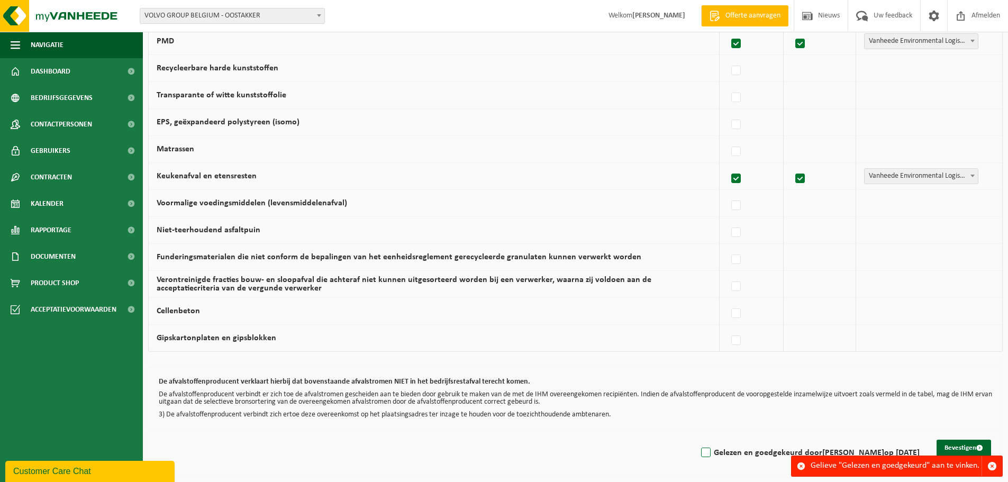
click at [699, 454] on label "Gelezen en goedgekeurd door LIEVEN VLAMINCK op 22/09/25" at bounding box center [809, 453] width 221 height 16
click at [698, 440] on input "Gelezen en goedgekeurd door LIEVEN VLAMINCK op 22/09/25" at bounding box center [697, 439] width 1 height 1
checkbox input "true"
click at [947, 443] on button "Bevestigen" at bounding box center [964, 448] width 55 height 17
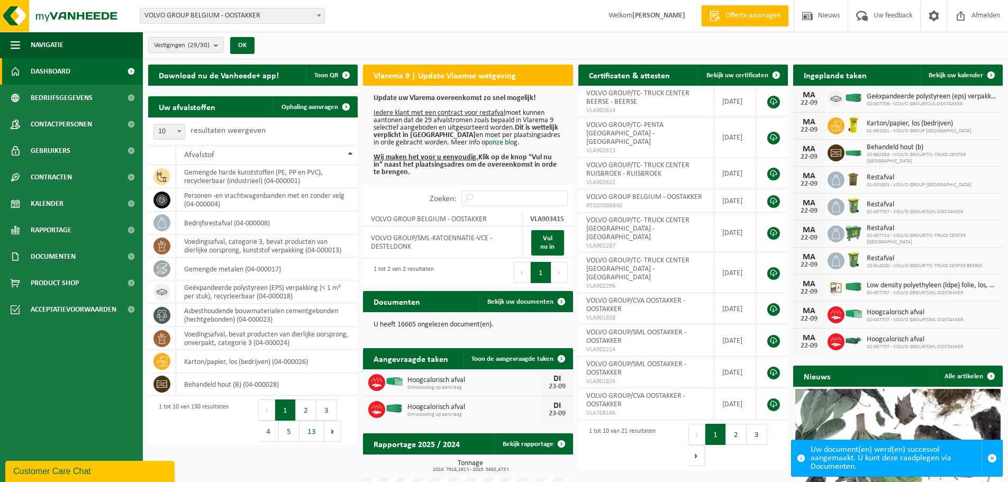
click at [35, 71] on span "Dashboard" at bounding box center [51, 71] width 40 height 26
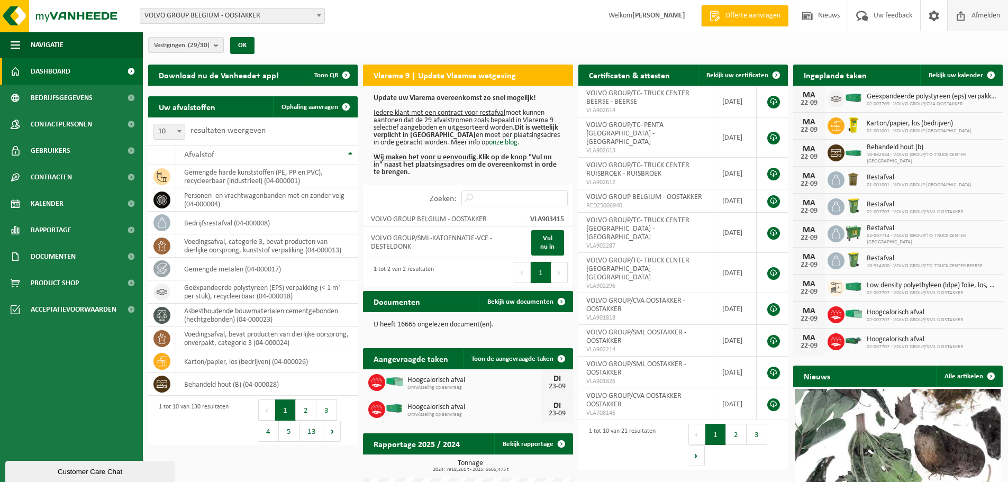
click at [983, 15] on span "Afmelden" at bounding box center [986, 15] width 34 height 31
